Goal: Task Accomplishment & Management: Complete application form

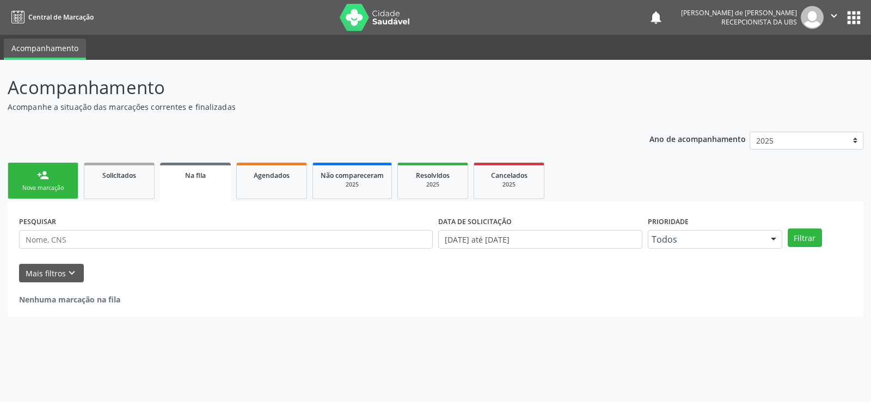
click at [57, 175] on link "person_add Nova marcação" at bounding box center [43, 181] width 71 height 36
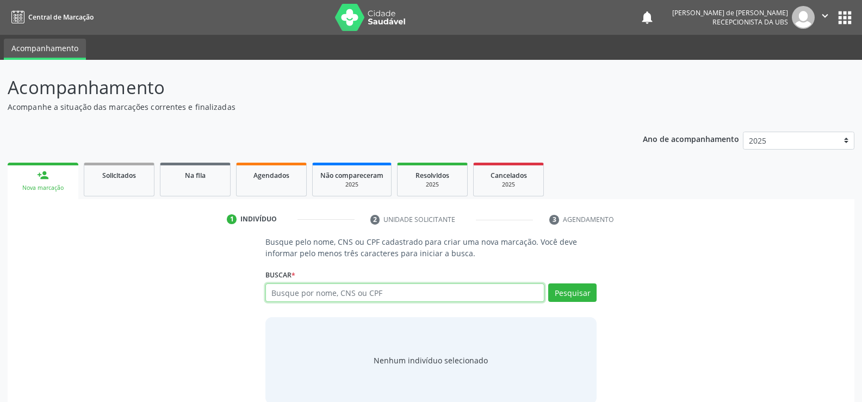
click at [310, 290] on input "text" at bounding box center [405, 292] width 279 height 19
type input "898003429574384"
click at [596, 295] on button "Pesquisar" at bounding box center [572, 292] width 48 height 19
type input "898003429574384"
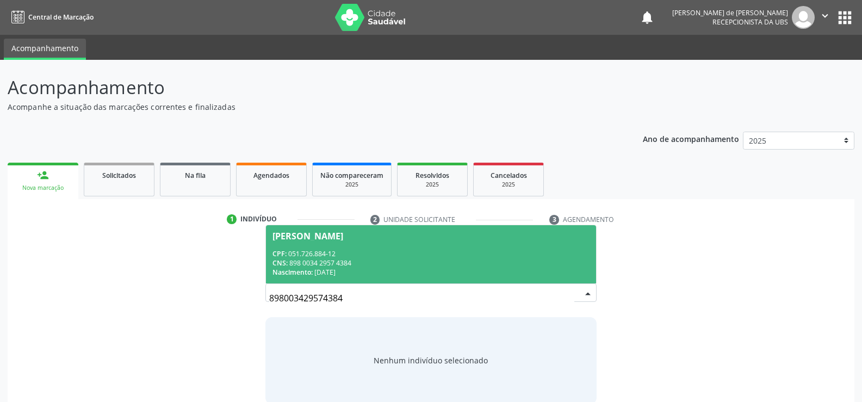
click at [335, 261] on div "CNS: 898 0034 2957 4384" at bounding box center [431, 262] width 317 height 9
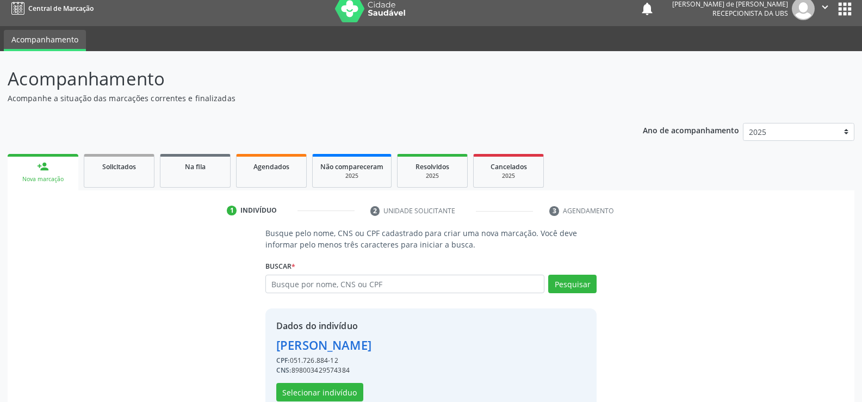
scroll to position [34, 0]
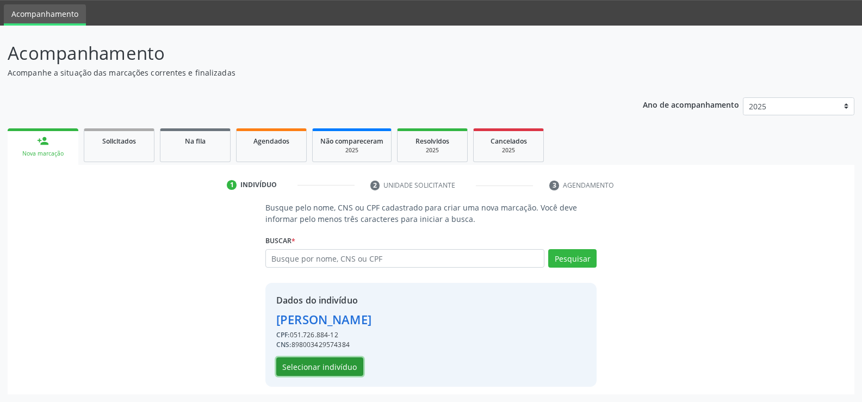
click at [338, 365] on button "Selecionar indivíduo" at bounding box center [319, 366] width 87 height 19
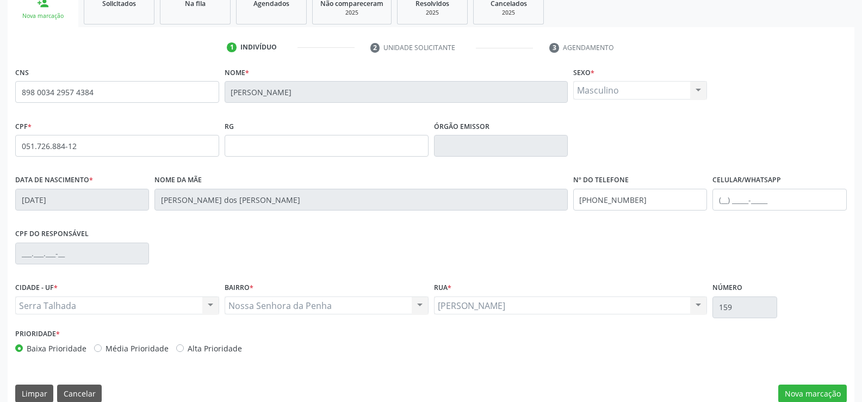
scroll to position [188, 0]
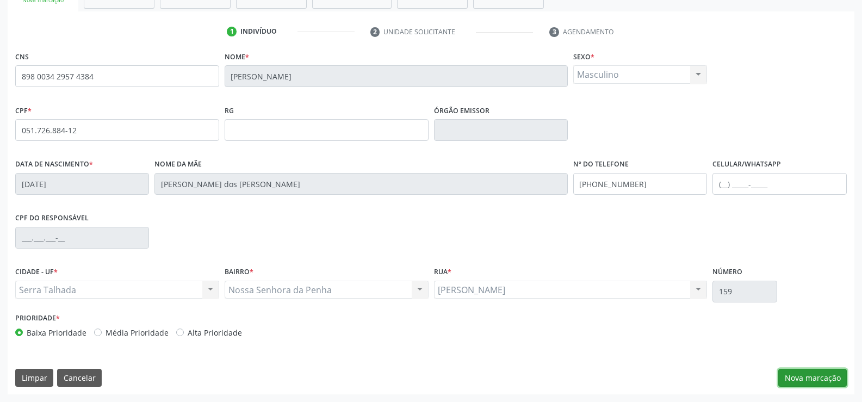
click at [800, 379] on button "Nova marcação" at bounding box center [813, 378] width 69 height 19
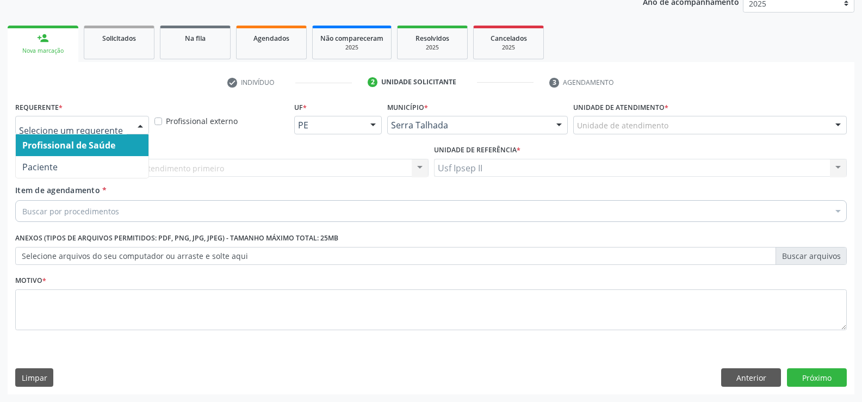
click at [121, 134] on div "Profissional de Saúde Paciente Nenhum resultado encontrado para: " " Não há nen…" at bounding box center [82, 125] width 134 height 19
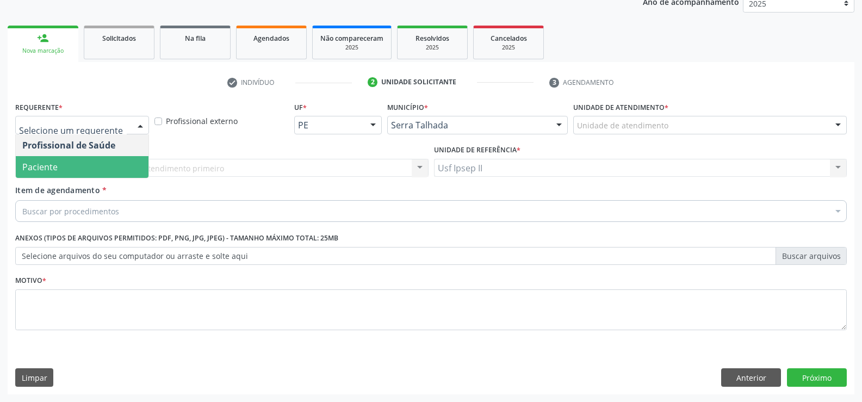
click at [73, 164] on span "Paciente" at bounding box center [82, 167] width 133 height 22
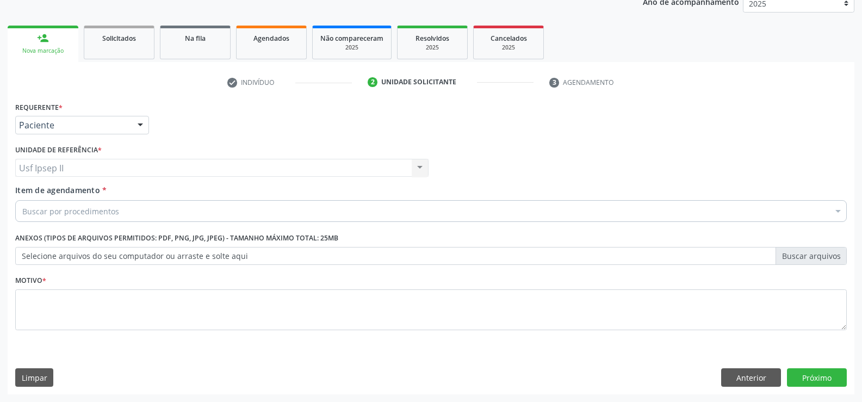
click at [205, 209] on div "Buscar por procedimentos" at bounding box center [431, 211] width 832 height 22
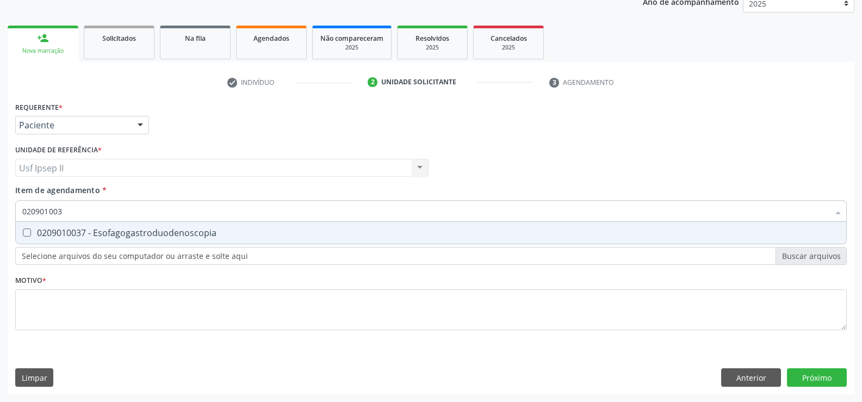
type input "0209010037"
click at [184, 230] on div "0209010037 - Esofagogastroduodenoscopia" at bounding box center [431, 233] width 818 height 9
checkbox Esofagogastroduodenoscopia "true"
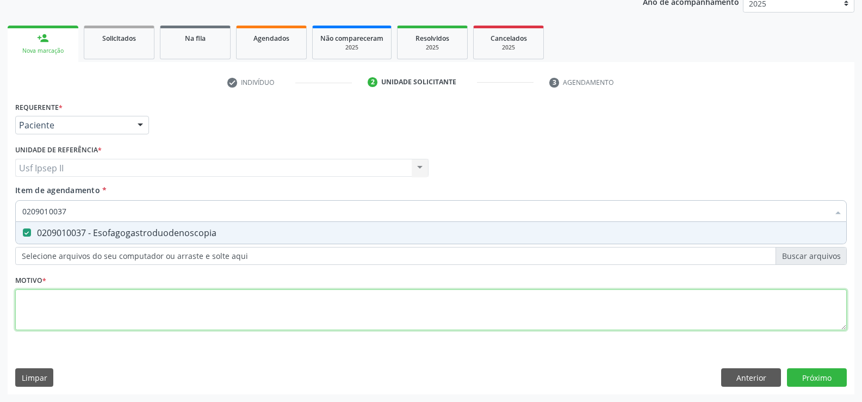
click at [81, 326] on div "Requerente * Paciente Profissional de Saúde Paciente Nenhum resultado encontrad…" at bounding box center [431, 222] width 832 height 246
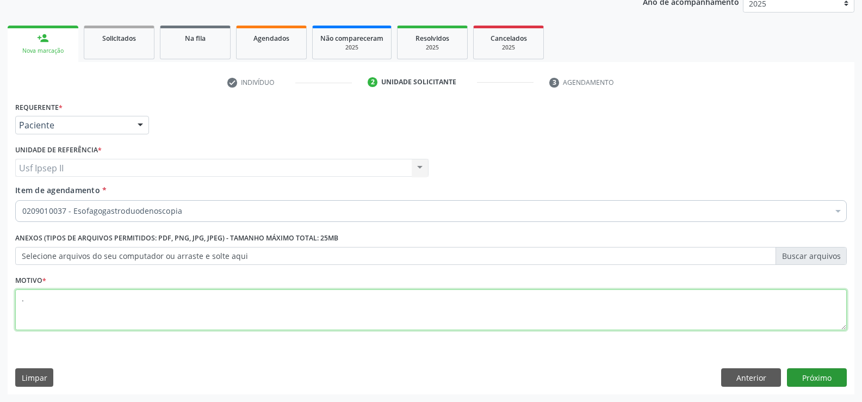
type textarea "."
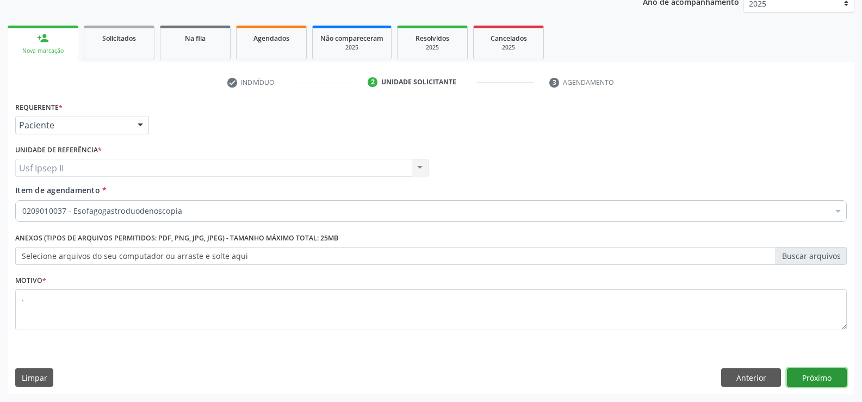
click at [810, 373] on button "Próximo" at bounding box center [817, 377] width 60 height 19
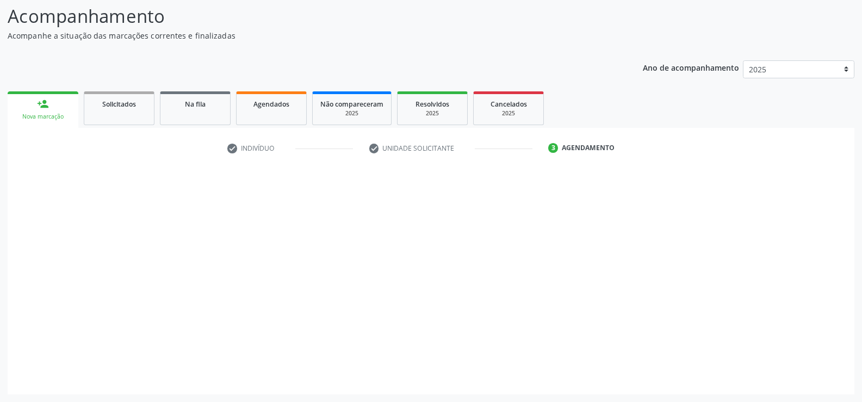
scroll to position [71, 0]
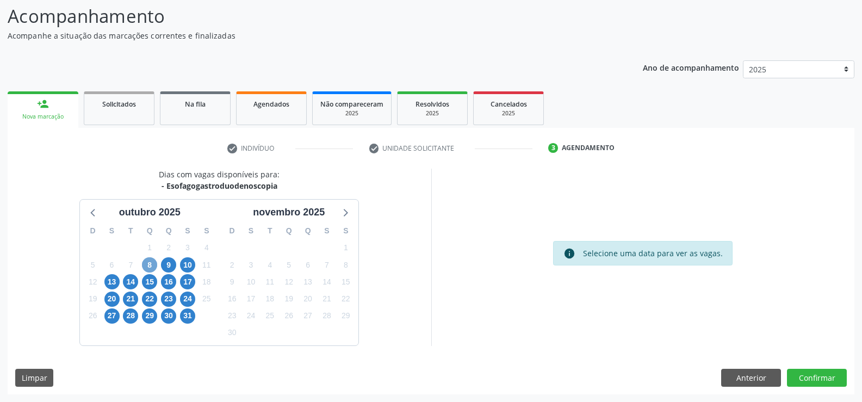
click at [155, 266] on span "8" at bounding box center [149, 264] width 15 height 15
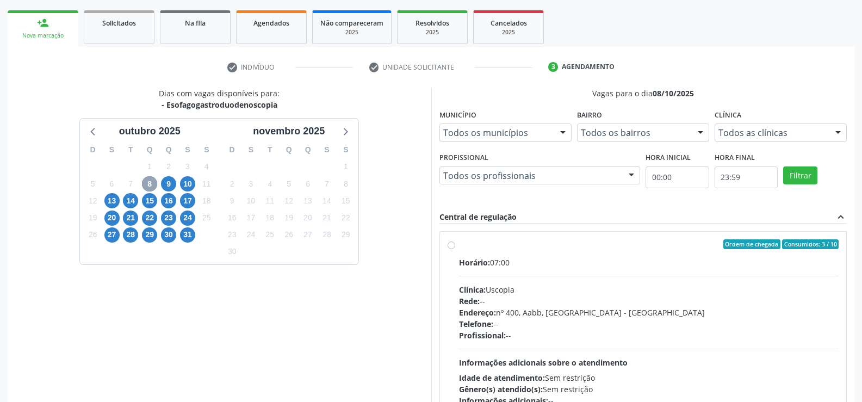
scroll to position [180, 0]
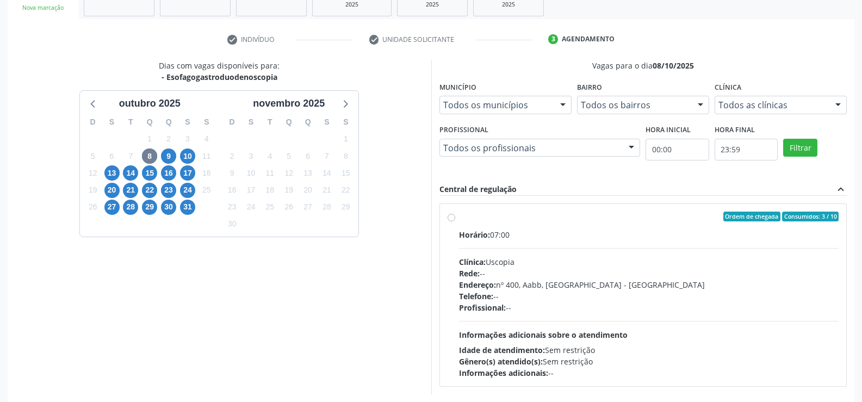
click at [459, 219] on label "Ordem de chegada Consumidos: 3 / 10 Horário: 07:00 Clínica: Uscopia Rede: -- En…" at bounding box center [649, 295] width 380 height 167
click at [452, 219] on input "Ordem de chegada Consumidos: 3 / 10 Horário: 07:00 Clínica: Uscopia Rede: -- En…" at bounding box center [452, 217] width 8 height 10
radio input "true"
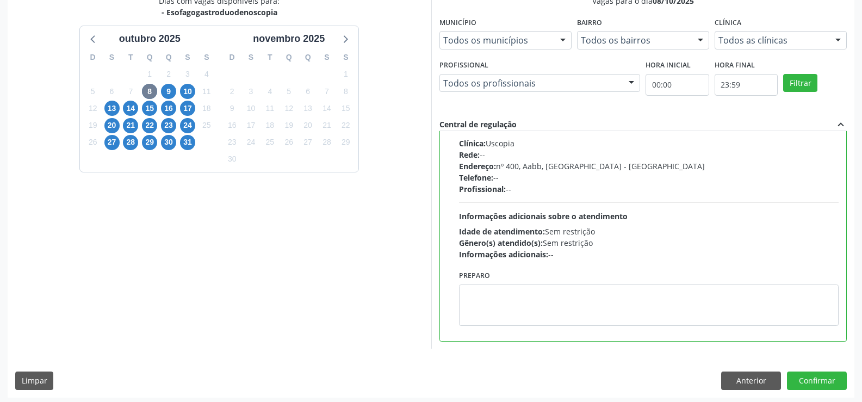
scroll to position [248, 0]
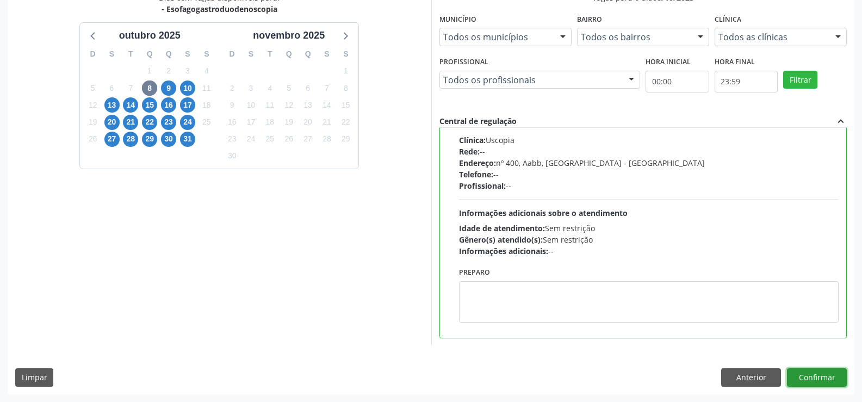
click at [802, 374] on button "Confirmar" at bounding box center [817, 377] width 60 height 19
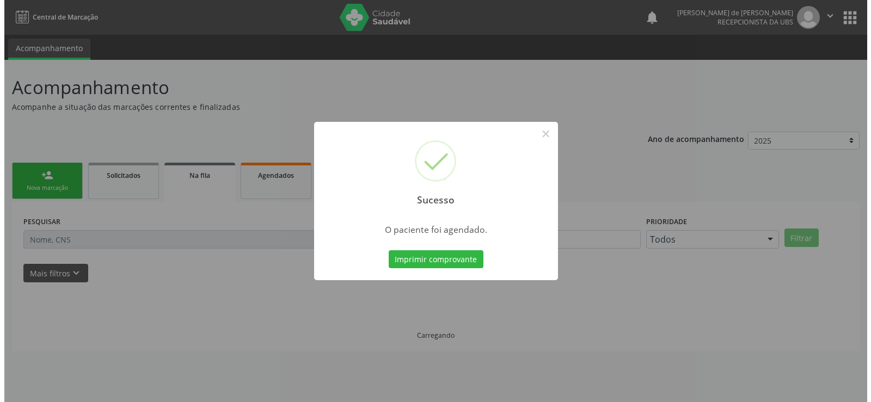
scroll to position [0, 0]
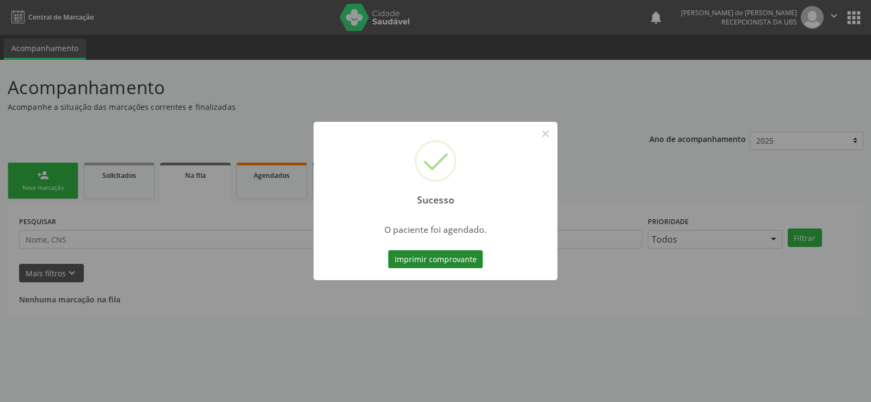
click at [467, 264] on button "Imprimir comprovante" at bounding box center [435, 259] width 95 height 19
